Goal: Transaction & Acquisition: Purchase product/service

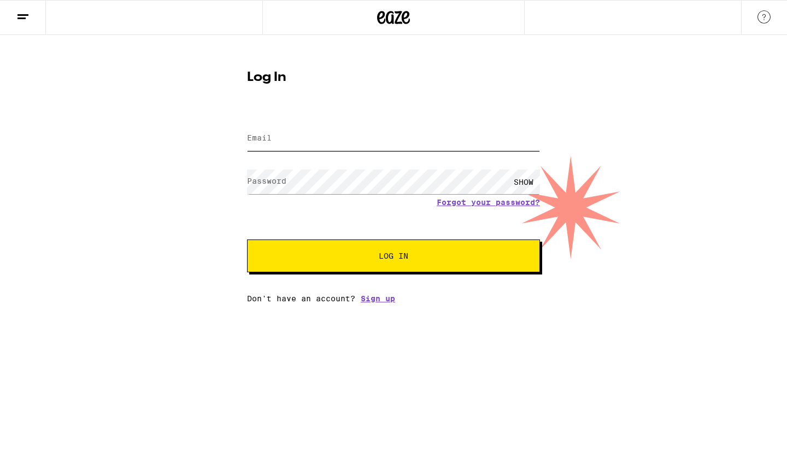
type input "lonerofearth5@yahoo.com"
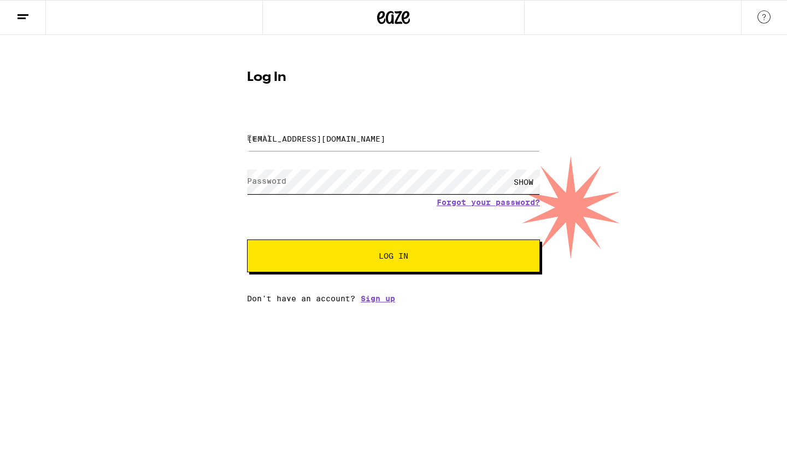
click at [393, 257] on button "Log In" at bounding box center [393, 255] width 293 height 33
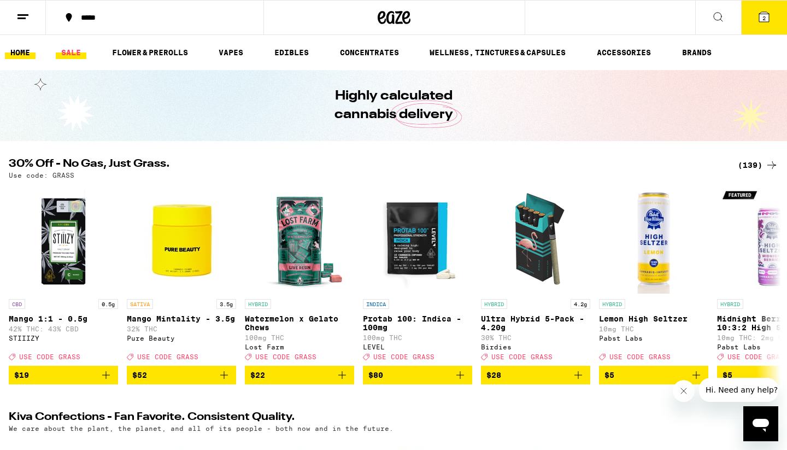
click at [68, 56] on link "SALE" at bounding box center [71, 52] width 31 height 13
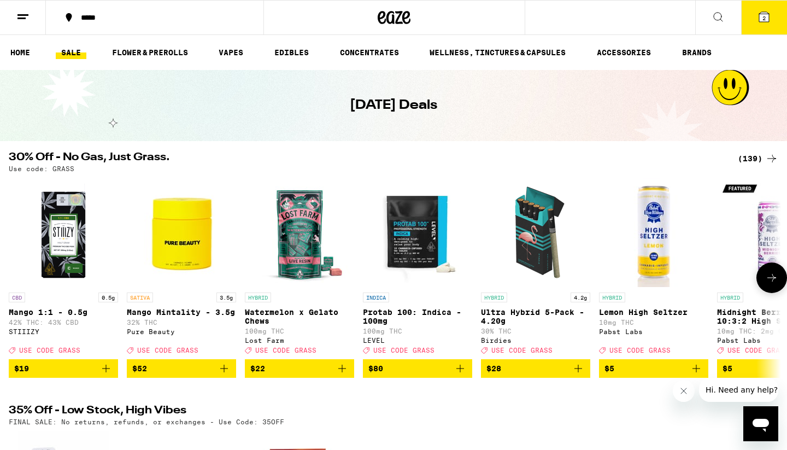
click at [764, 283] on button at bounding box center [771, 277] width 31 height 31
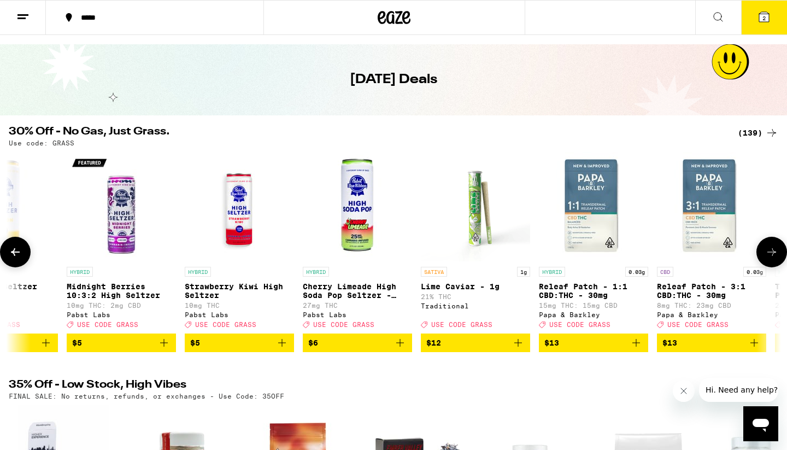
scroll to position [27, 0]
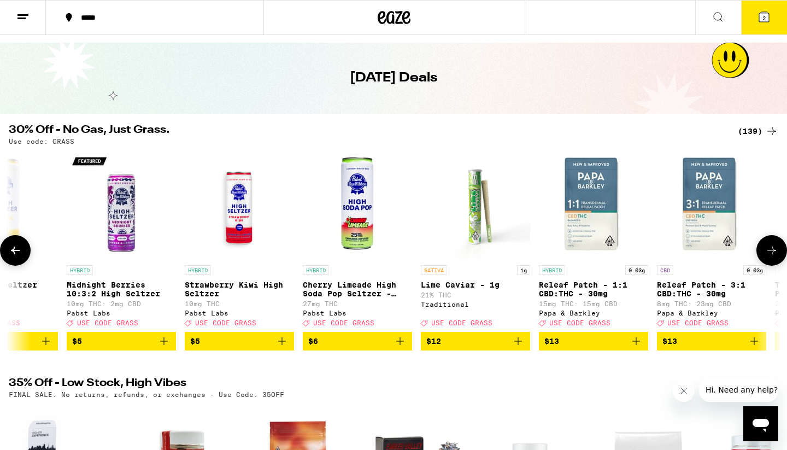
click at [757, 248] on div at bounding box center [771, 250] width 31 height 31
click at [771, 256] on icon at bounding box center [771, 250] width 13 height 13
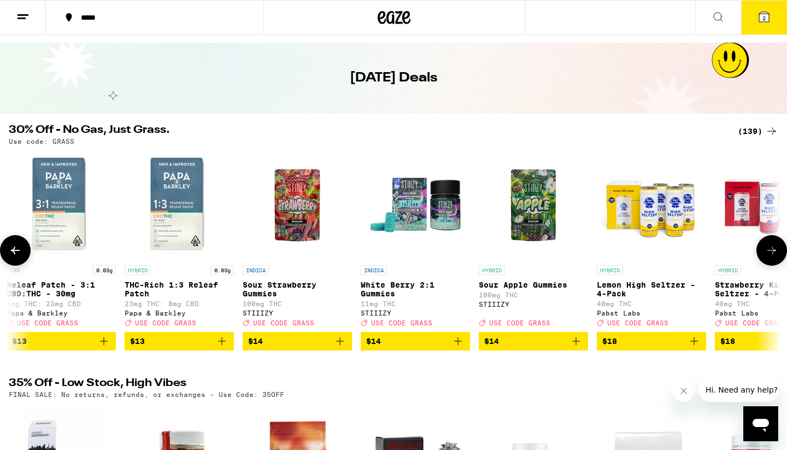
click at [771, 256] on icon at bounding box center [771, 250] width 13 height 13
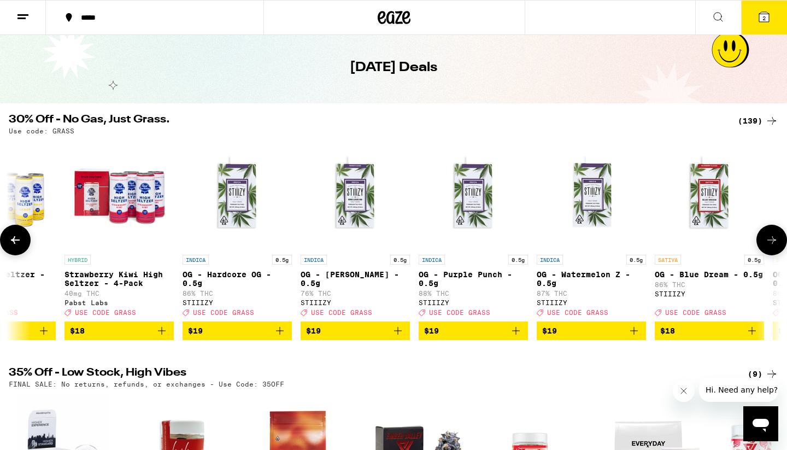
scroll to position [46, 0]
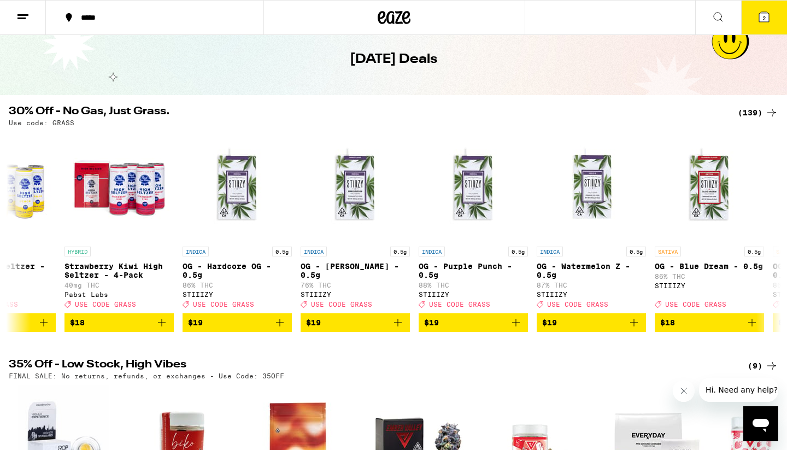
click at [749, 109] on div "(139)" at bounding box center [758, 112] width 40 height 13
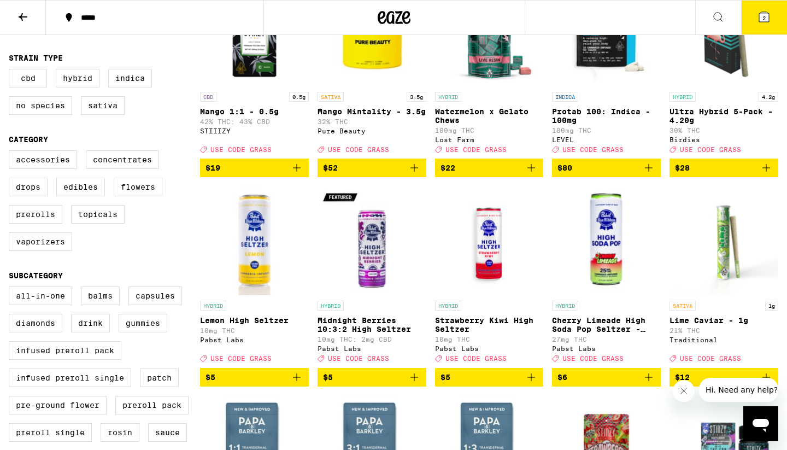
scroll to position [192, 0]
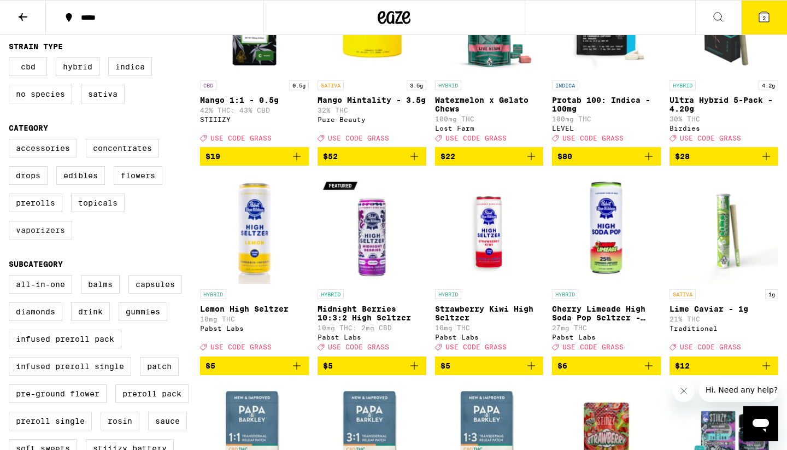
click at [56, 239] on label "Vaporizers" at bounding box center [40, 230] width 63 height 19
click at [11, 141] on input "Vaporizers" at bounding box center [11, 140] width 1 height 1
checkbox input "true"
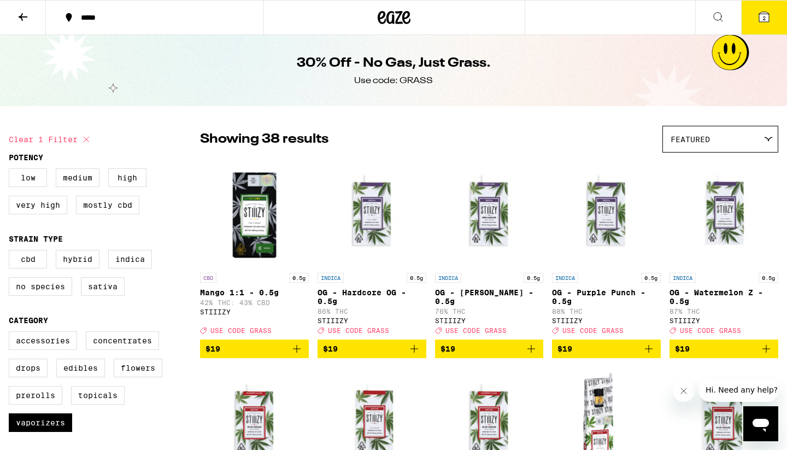
click at [34, 20] on button at bounding box center [23, 18] width 46 height 34
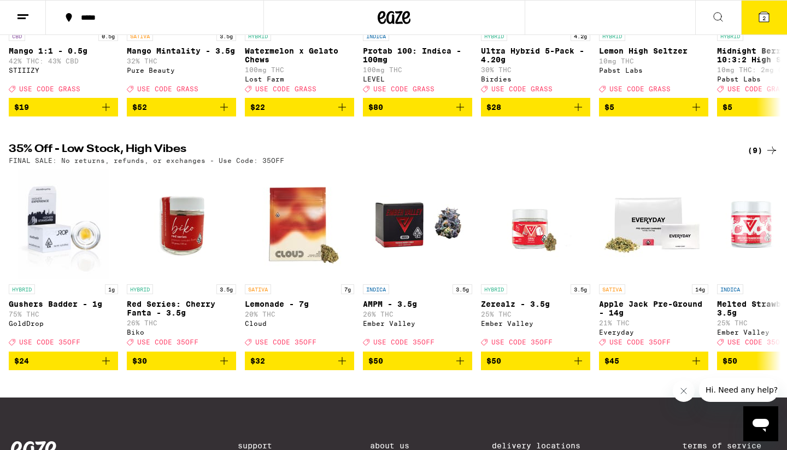
scroll to position [358, 0]
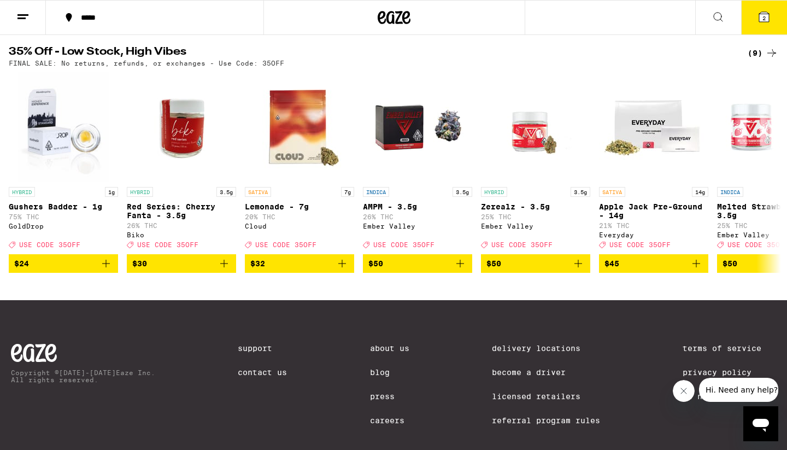
click at [757, 60] on div "(9)" at bounding box center [763, 52] width 31 height 13
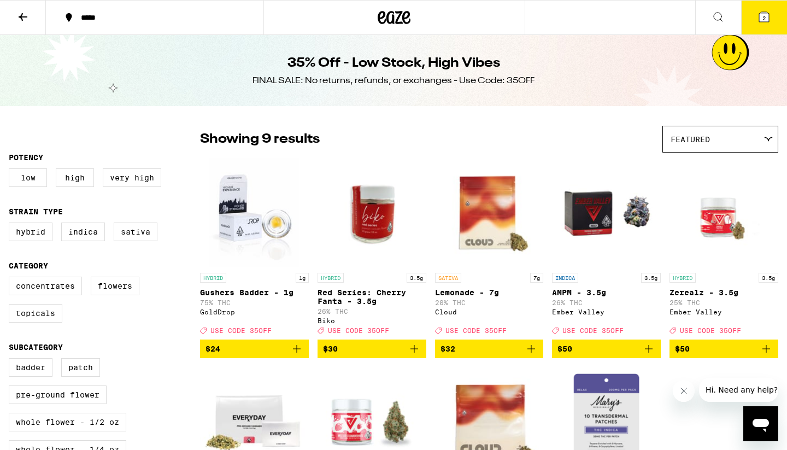
click at [25, 10] on icon at bounding box center [22, 16] width 13 height 13
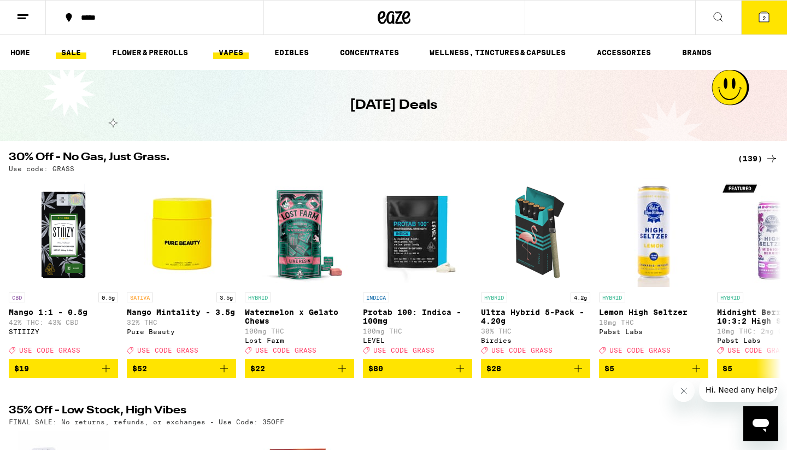
click at [218, 56] on link "VAPES" at bounding box center [231, 52] width 36 height 13
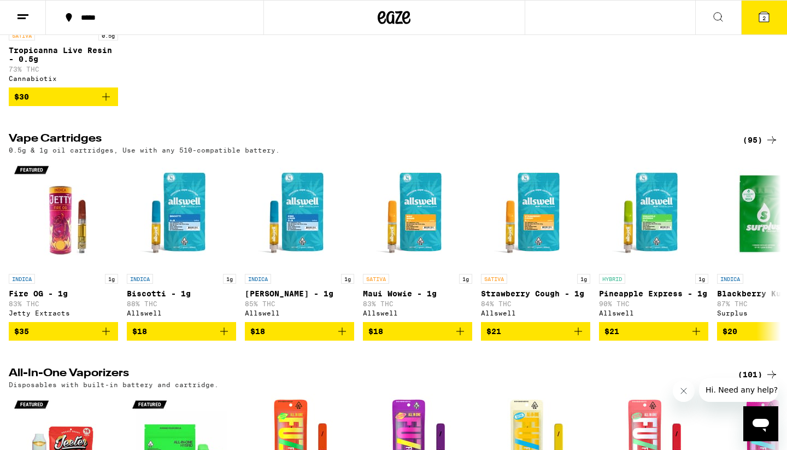
scroll to position [572, 0]
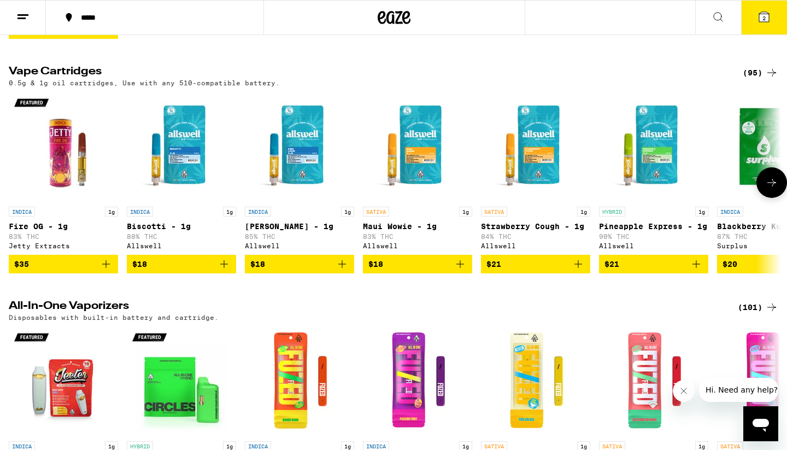
click at [350, 194] on img "Open page for King Louis XIII - 1g from Allswell" at bounding box center [299, 146] width 109 height 109
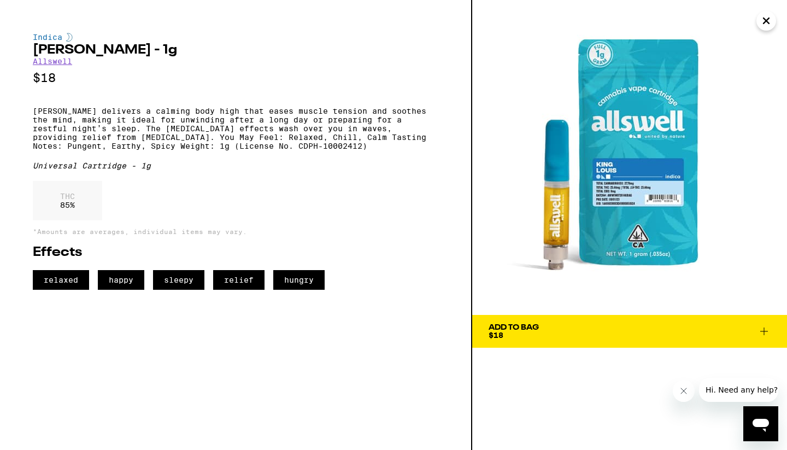
click at [759, 25] on button "Close" at bounding box center [766, 21] width 20 height 20
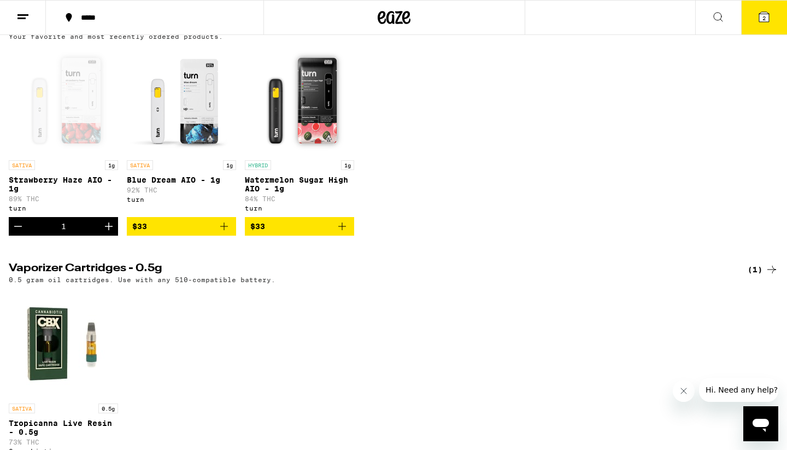
scroll to position [22, 0]
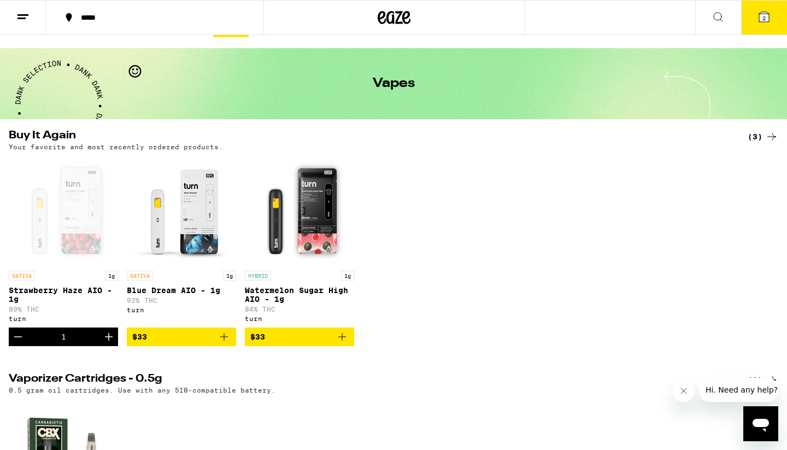
click at [107, 343] on icon "Increment" at bounding box center [108, 336] width 13 height 13
click at [767, 11] on icon at bounding box center [763, 16] width 13 height 13
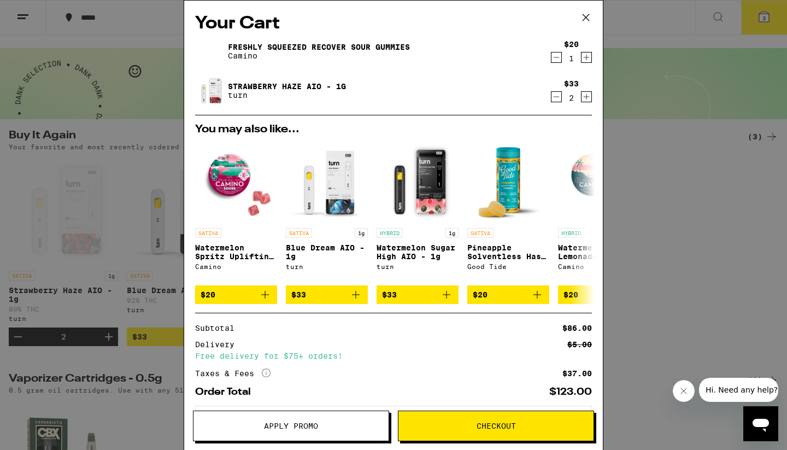
click at [552, 53] on icon "Decrement" at bounding box center [556, 57] width 10 height 13
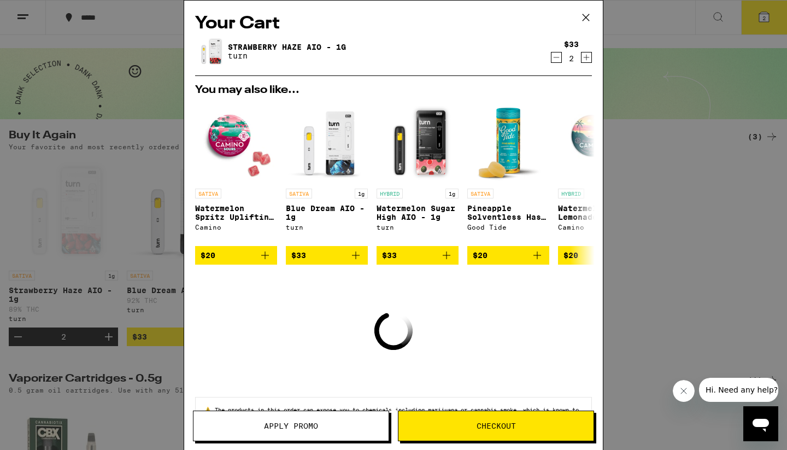
click at [554, 61] on icon "Decrement" at bounding box center [556, 57] width 10 height 13
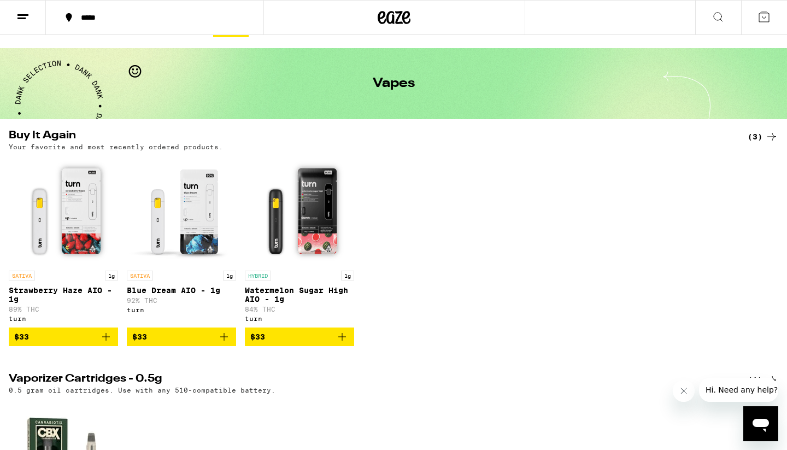
click at [113, 346] on button "$33" at bounding box center [63, 336] width 109 height 19
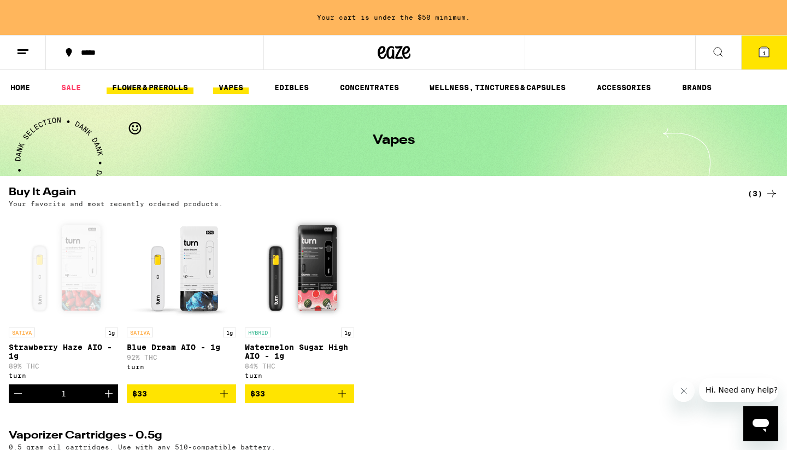
click at [143, 83] on link "FLOWER & PREROLLS" at bounding box center [150, 87] width 87 height 13
click at [173, 84] on link "FLOWER & PREROLLS" at bounding box center [150, 87] width 87 height 13
click at [70, 89] on link "SALE" at bounding box center [71, 87] width 31 height 13
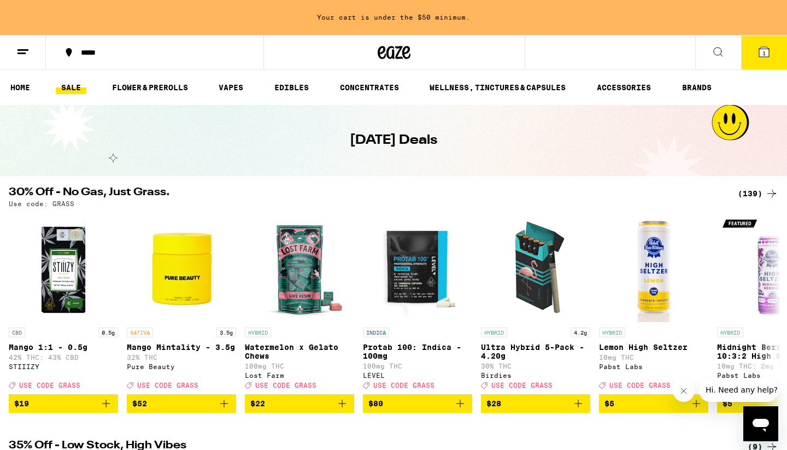
click at [766, 187] on icon at bounding box center [771, 193] width 13 height 13
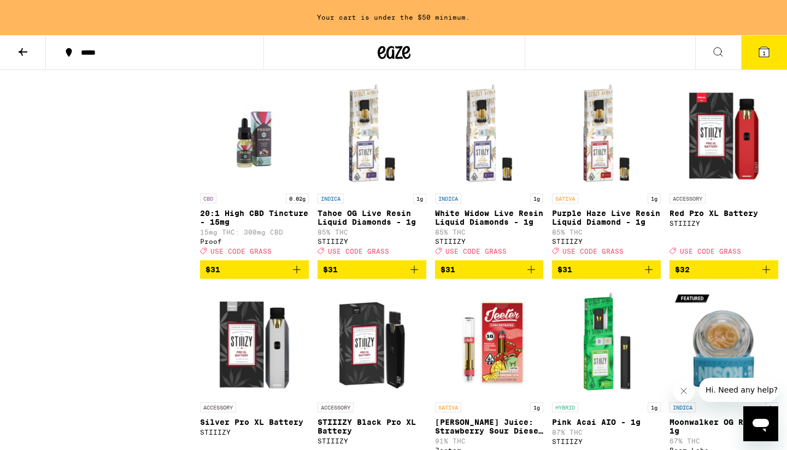
scroll to position [3651, 0]
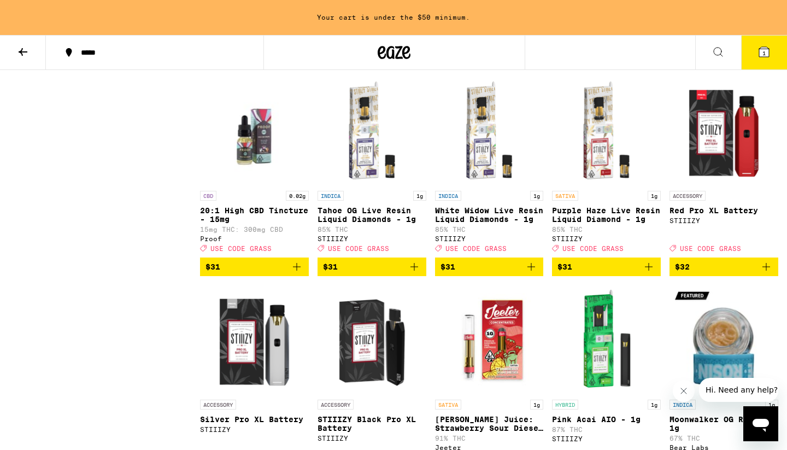
click at [263, 185] on img "Open page for 20:1 High CBD Tincture - 15mg from Proof" at bounding box center [254, 130] width 109 height 109
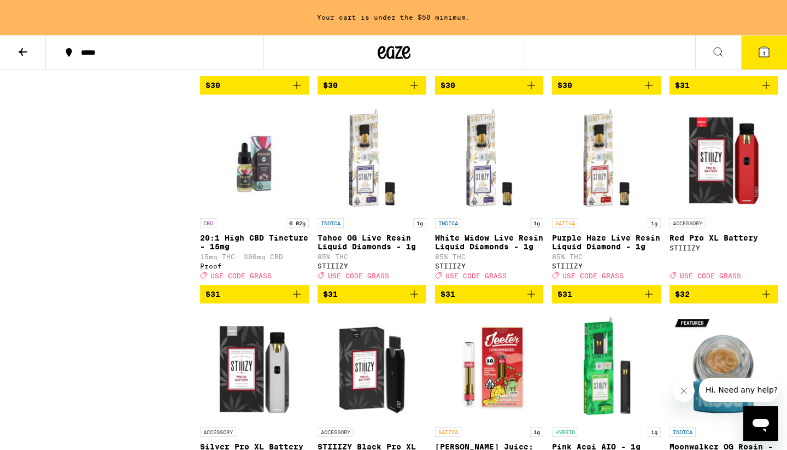
scroll to position [3621, 0]
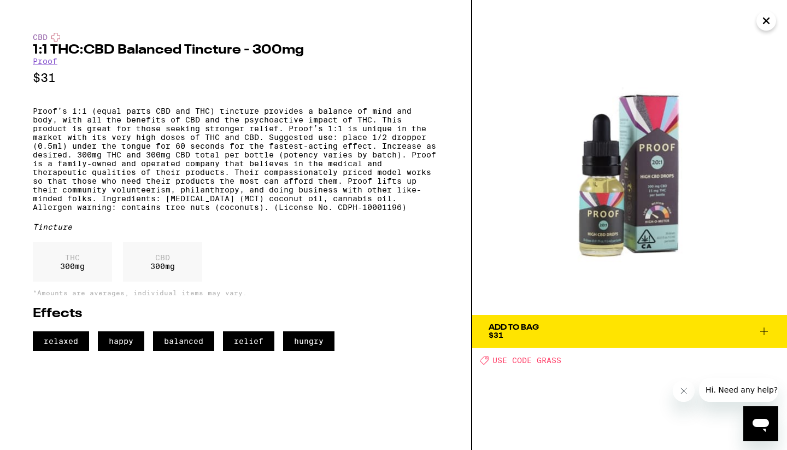
click at [755, 328] on span "Add To Bag $31" at bounding box center [630, 330] width 282 height 15
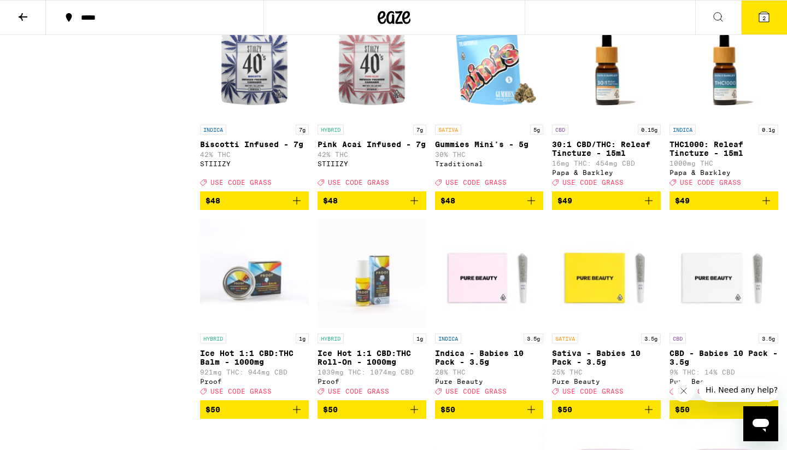
scroll to position [4739, 0]
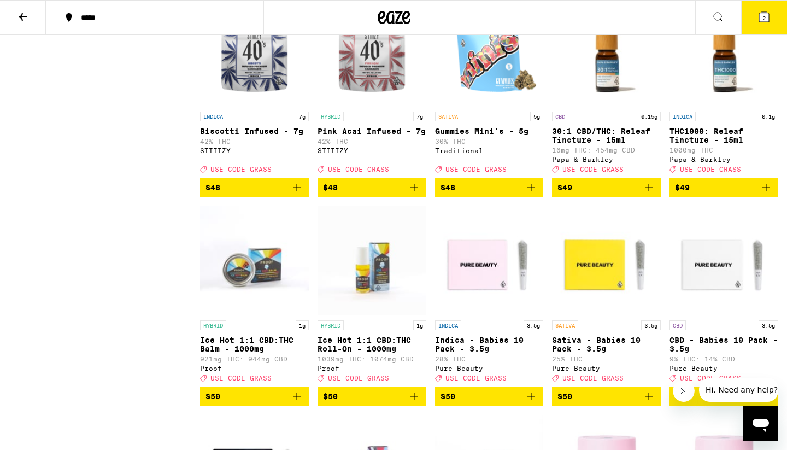
click at [722, 106] on img "Open page for THC1000: Releaf Tincture - 15ml from Papa & Barkley" at bounding box center [723, 51] width 109 height 109
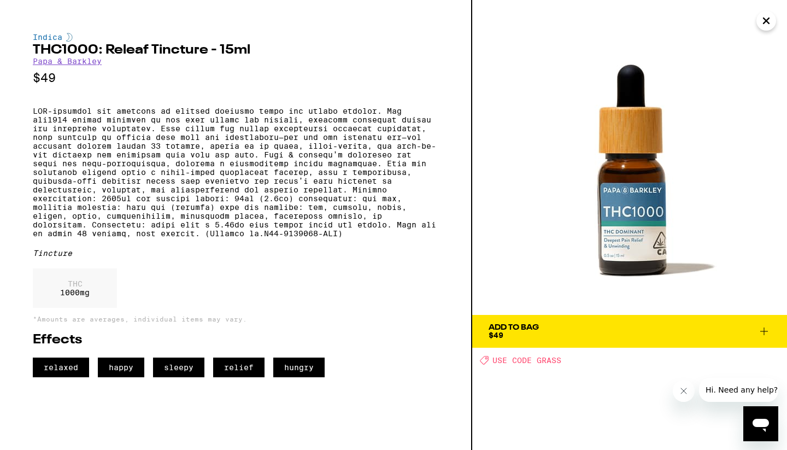
click at [763, 333] on icon at bounding box center [763, 331] width 13 height 13
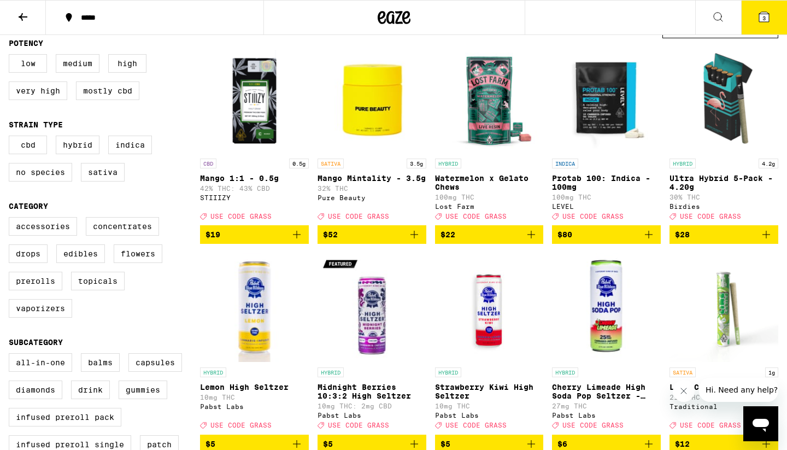
scroll to position [122, 0]
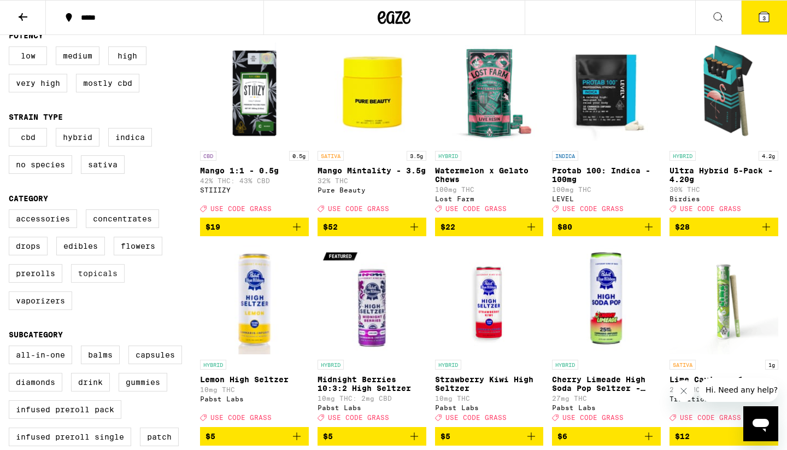
click at [105, 283] on label "Topicals" at bounding box center [98, 273] width 54 height 19
click at [11, 211] on input "Topicals" at bounding box center [11, 211] width 1 height 1
checkbox input "true"
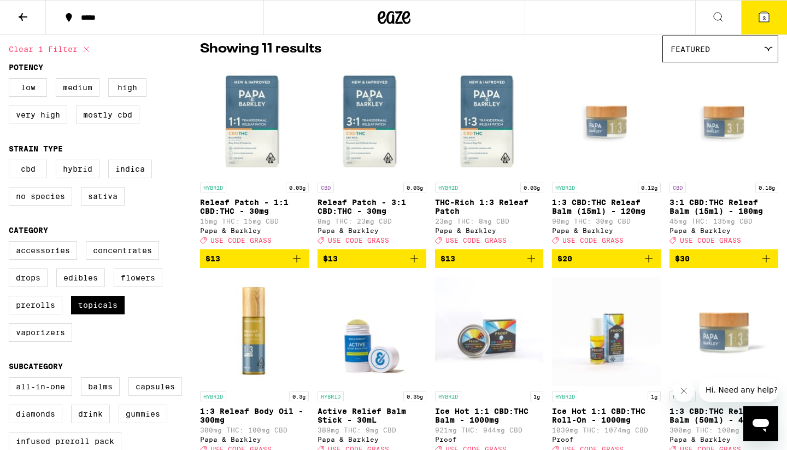
scroll to position [87, 0]
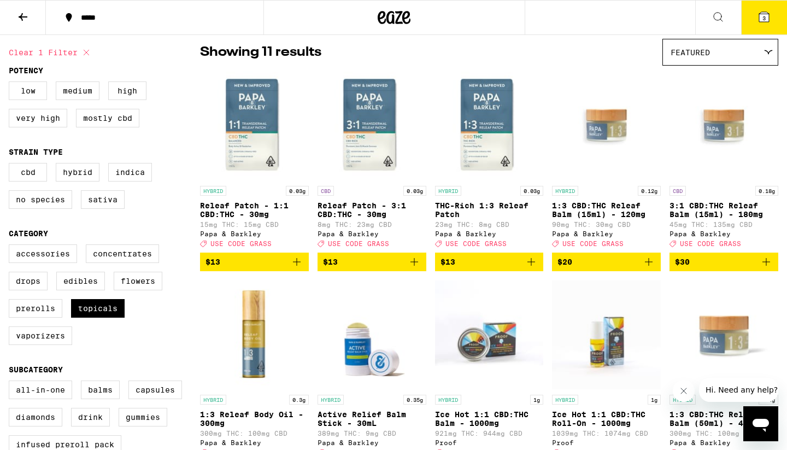
click at [596, 121] on img "Open page for 1:3 CBD:THC Releaf Balm (15ml) - 120mg from Papa & Barkley" at bounding box center [606, 125] width 109 height 109
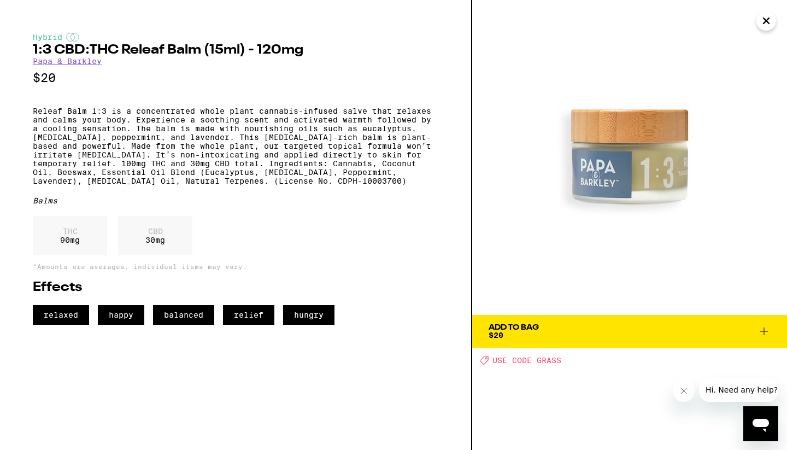
click at [766, 332] on icon at bounding box center [763, 331] width 13 height 13
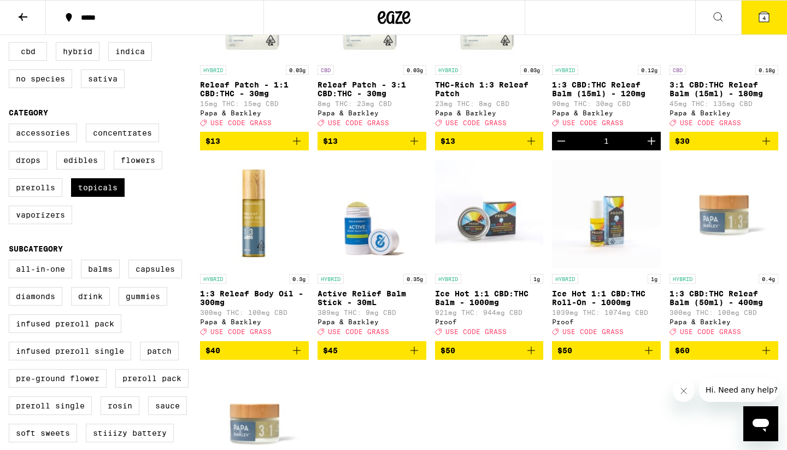
scroll to position [136, 0]
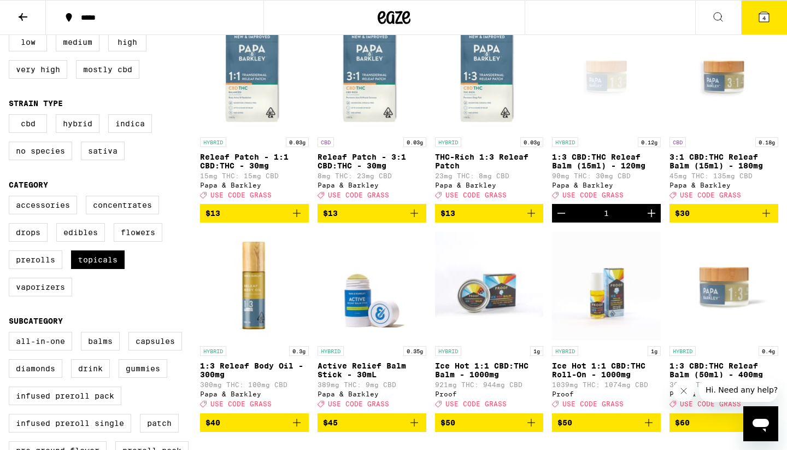
click at [721, 79] on img "Open page for 3:1 CBD:THC Releaf Balm (15ml) - 180mg from Papa & Barkley" at bounding box center [723, 76] width 109 height 109
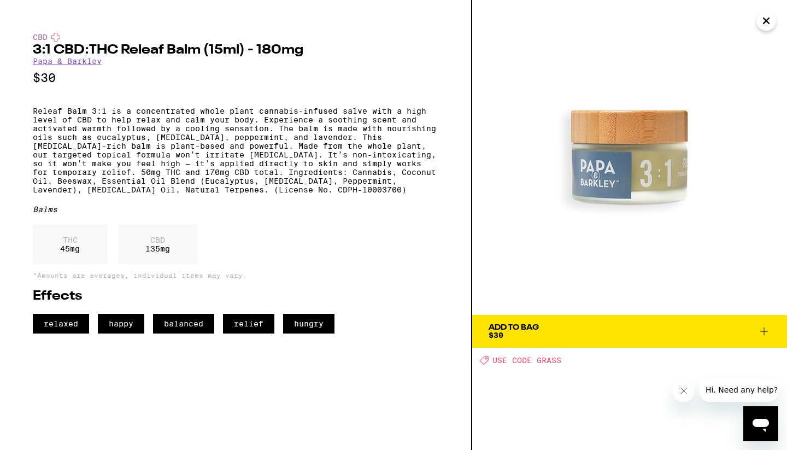
click at [765, 344] on button "Add To Bag $30" at bounding box center [629, 331] width 315 height 33
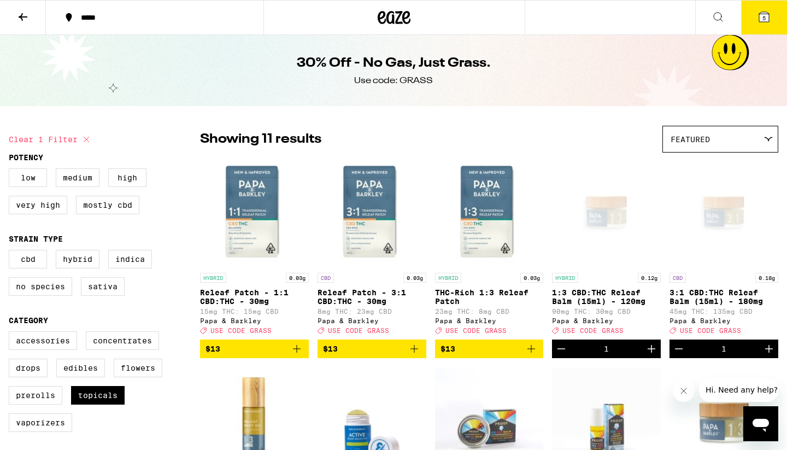
click at [757, 14] on icon at bounding box center [763, 16] width 13 height 13
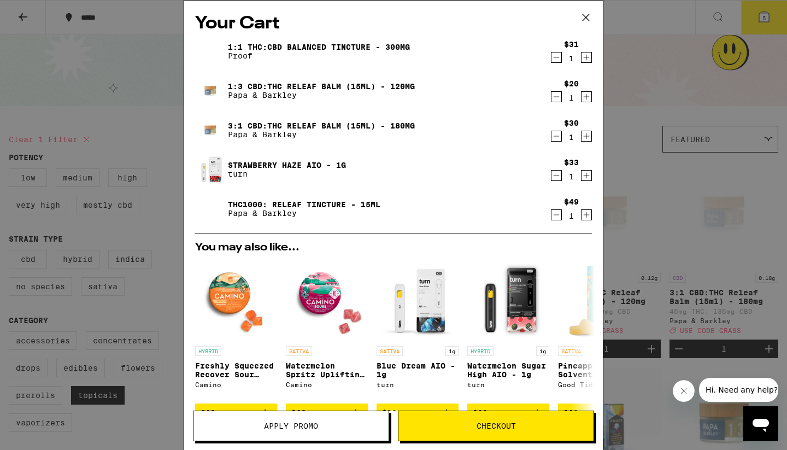
click at [556, 57] on icon "Decrement" at bounding box center [557, 57] width 6 height 0
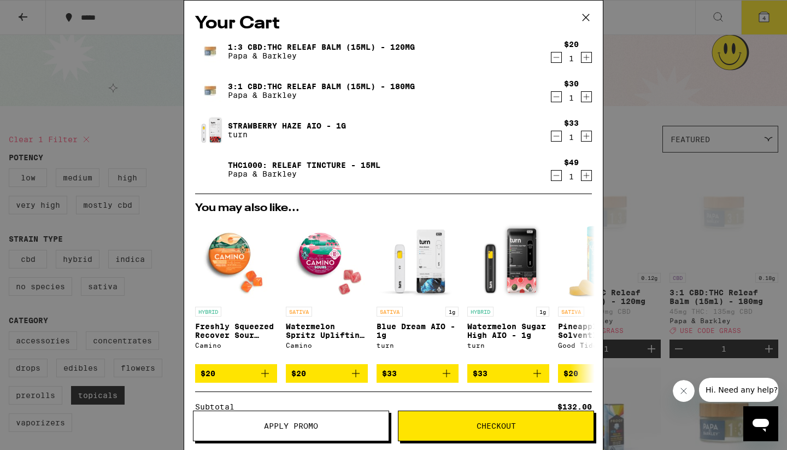
click at [556, 171] on icon "Decrement" at bounding box center [556, 175] width 10 height 13
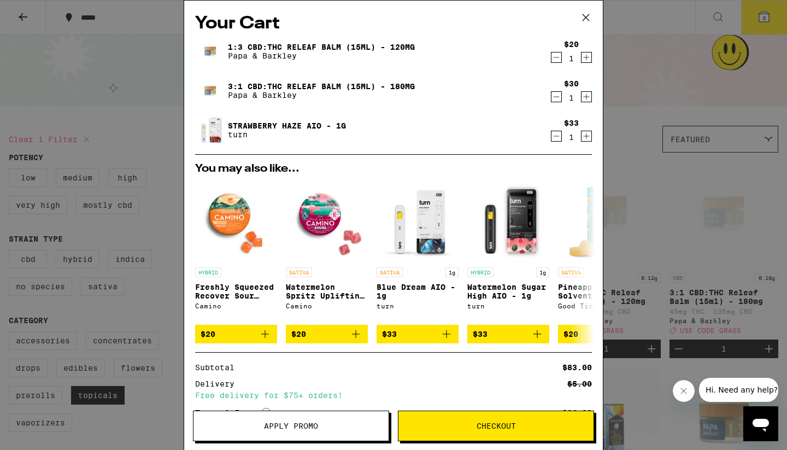
click at [554, 61] on icon "Decrement" at bounding box center [556, 57] width 10 height 13
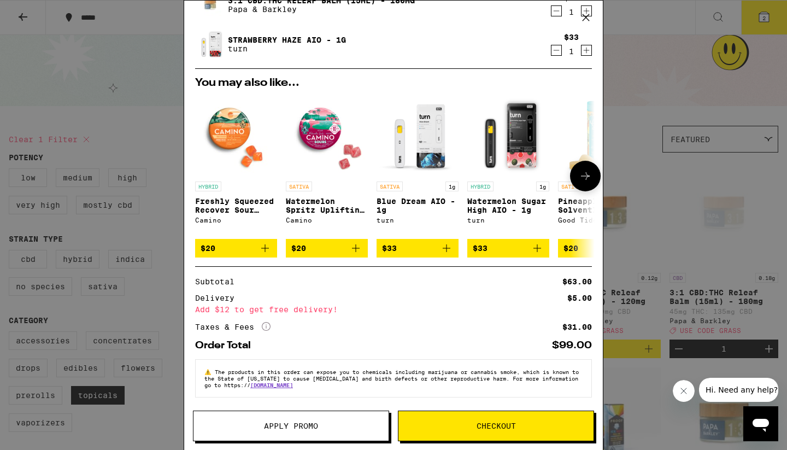
scroll to position [55, 0]
click at [343, 414] on button "Apply Promo" at bounding box center [291, 425] width 196 height 31
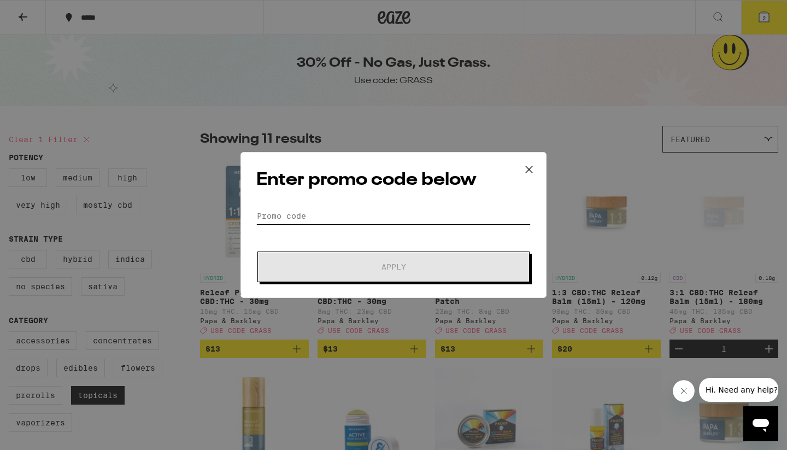
click at [366, 219] on input "Promo Code" at bounding box center [393, 216] width 274 height 16
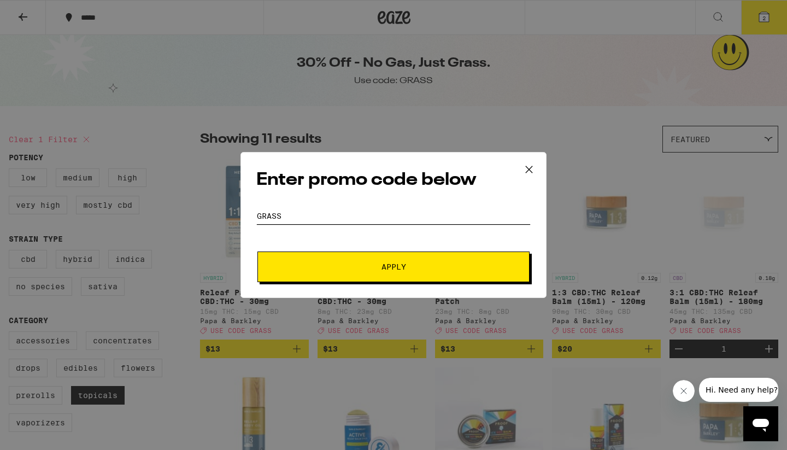
type input "grass"
click at [366, 260] on button "Apply" at bounding box center [393, 266] width 272 height 31
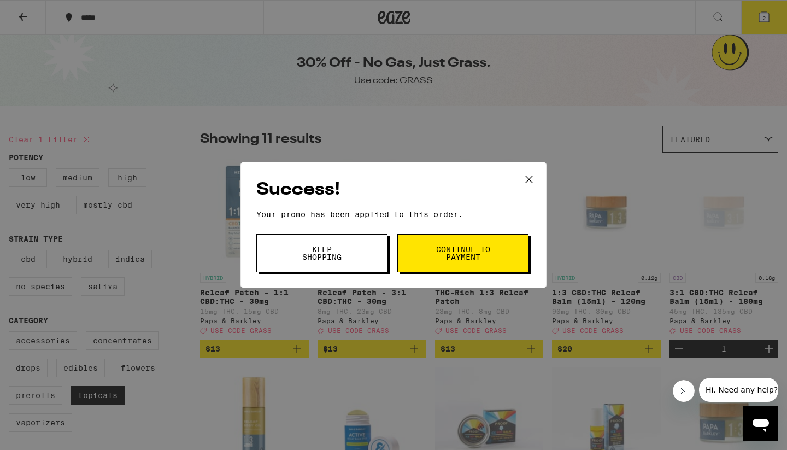
click at [448, 267] on button "Continue to payment" at bounding box center [462, 253] width 131 height 38
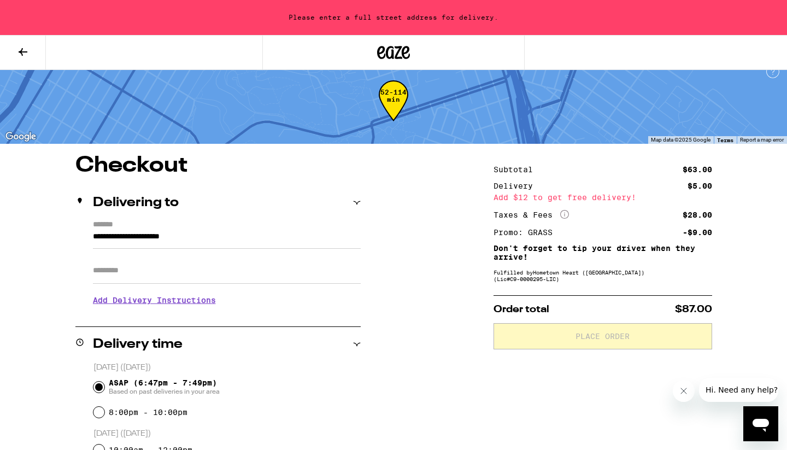
scroll to position [12, 0]
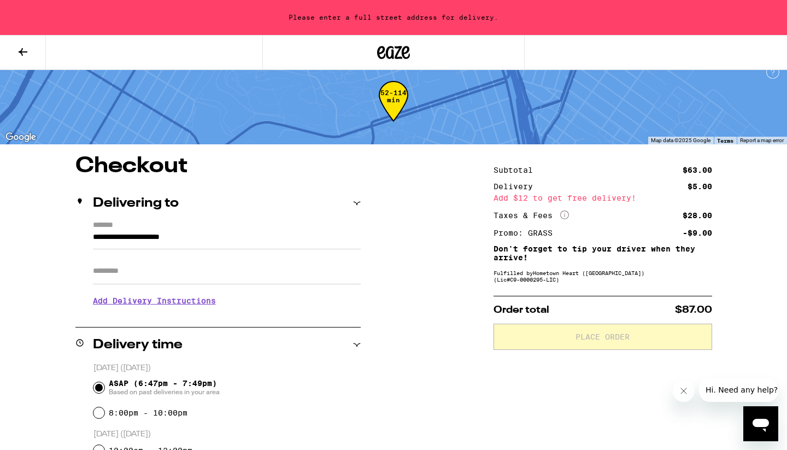
click at [565, 214] on icon "More Info" at bounding box center [564, 214] width 9 height 9
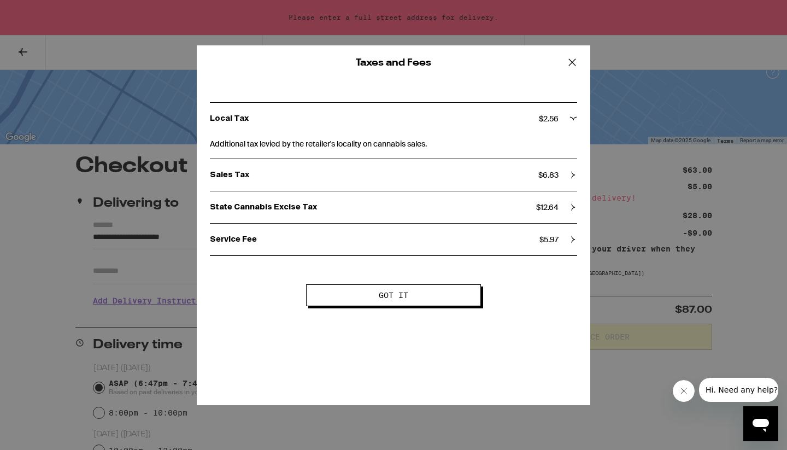
click at [435, 289] on button "Got it" at bounding box center [393, 295] width 175 height 22
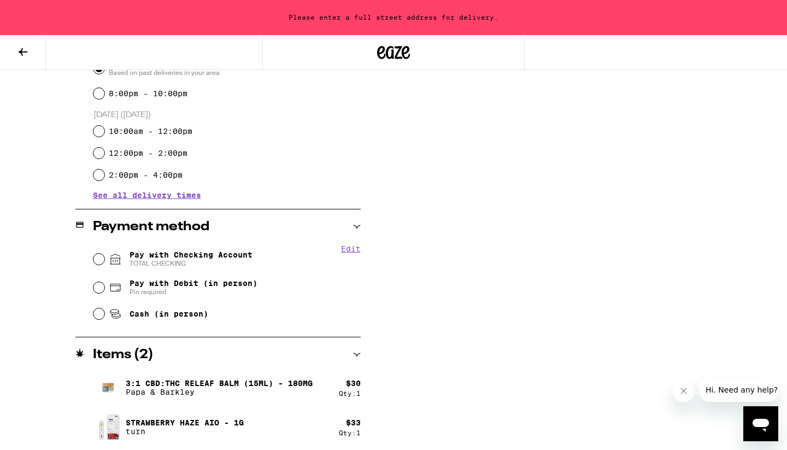
scroll to position [332, 0]
click at [101, 256] on input "Pay with Checking Account TOTAL CHECKING" at bounding box center [98, 257] width 11 height 11
radio input "true"
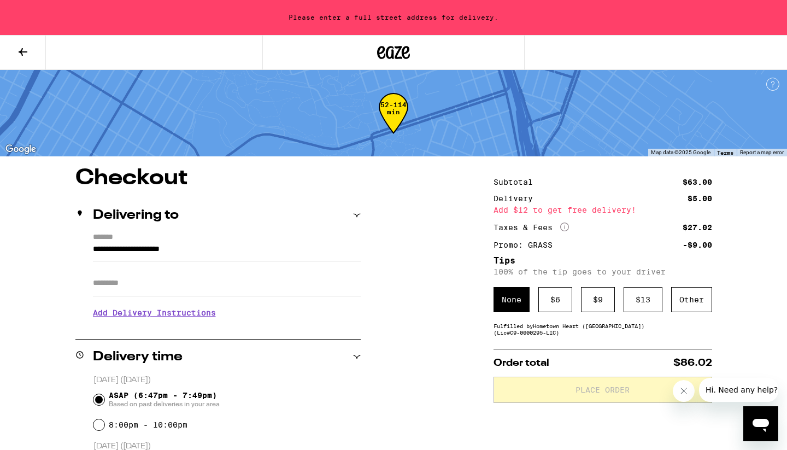
scroll to position [0, 0]
